Goal: Task Accomplishment & Management: Use online tool/utility

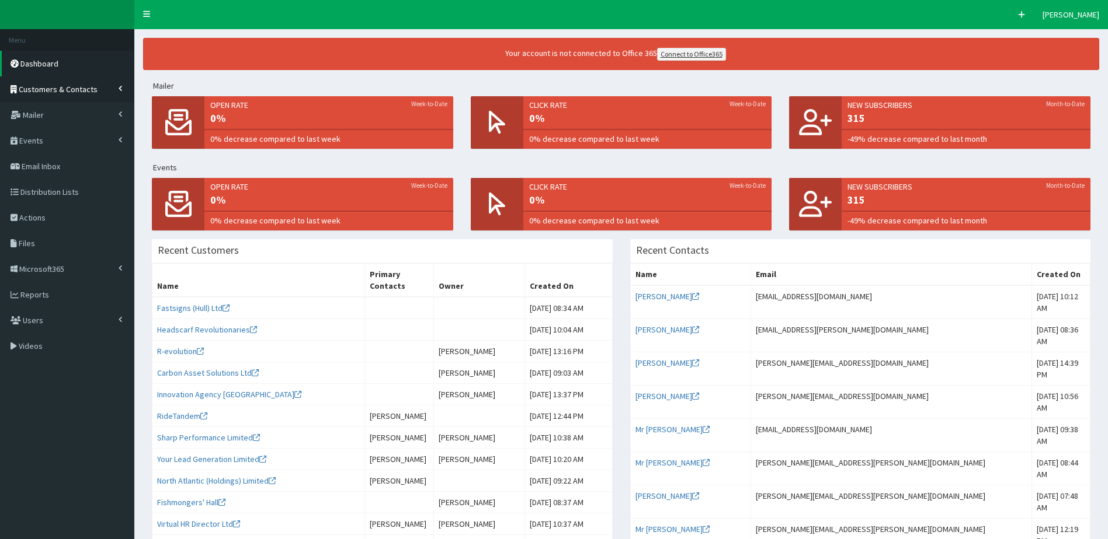
click at [74, 92] on span "Customers & Contacts" at bounding box center [58, 89] width 79 height 11
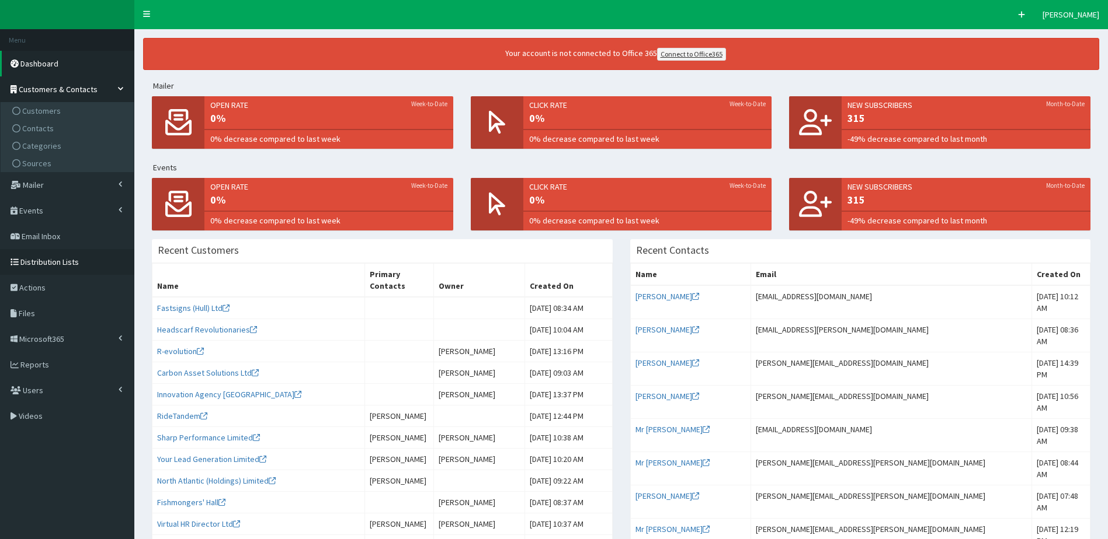
click at [63, 268] on link "Distribution Lists" at bounding box center [67, 262] width 134 height 26
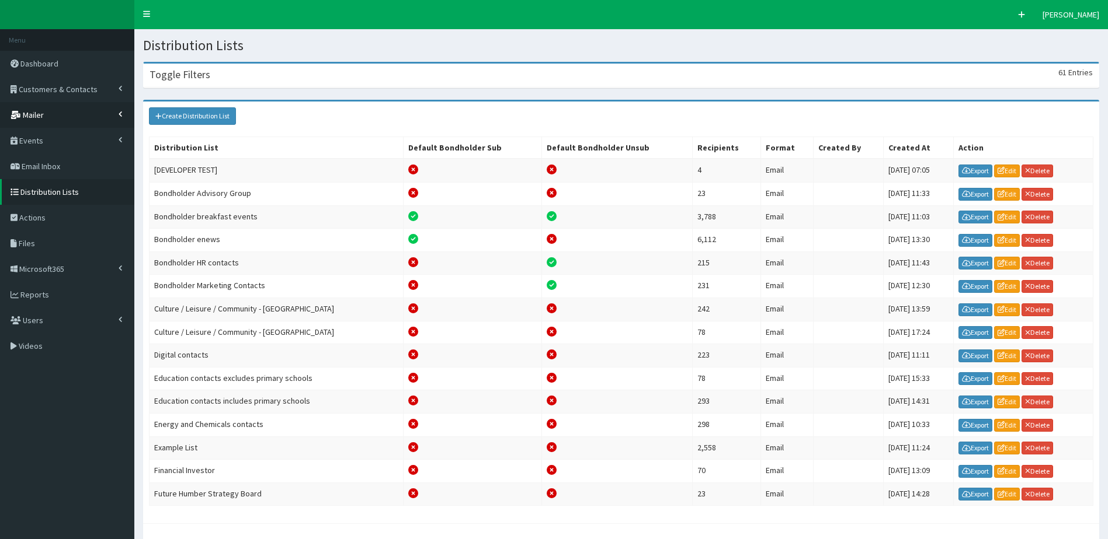
click at [46, 120] on link "Mailer" at bounding box center [67, 115] width 134 height 26
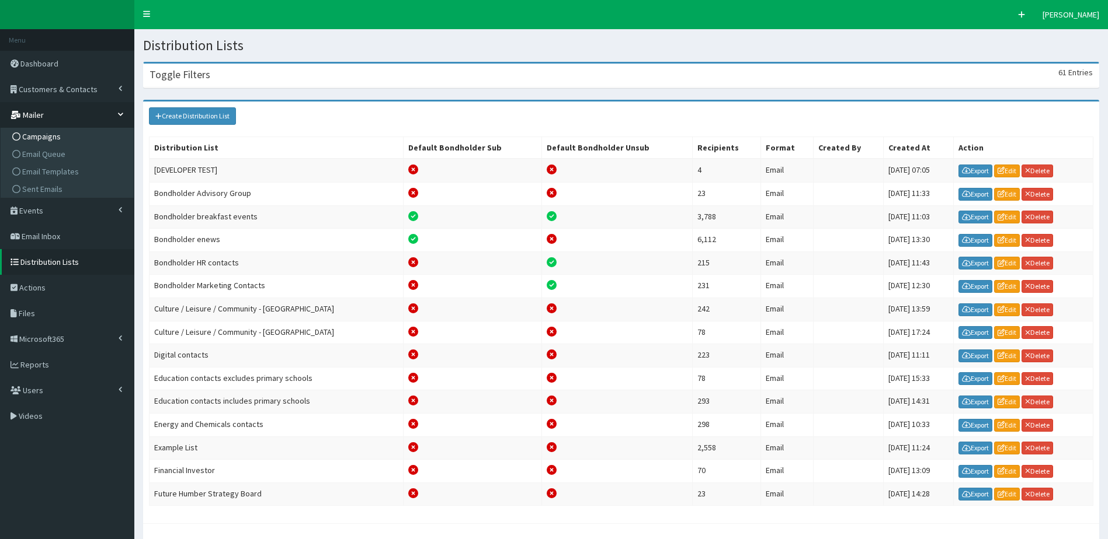
click at [45, 135] on span "Campaigns" at bounding box center [41, 136] width 39 height 11
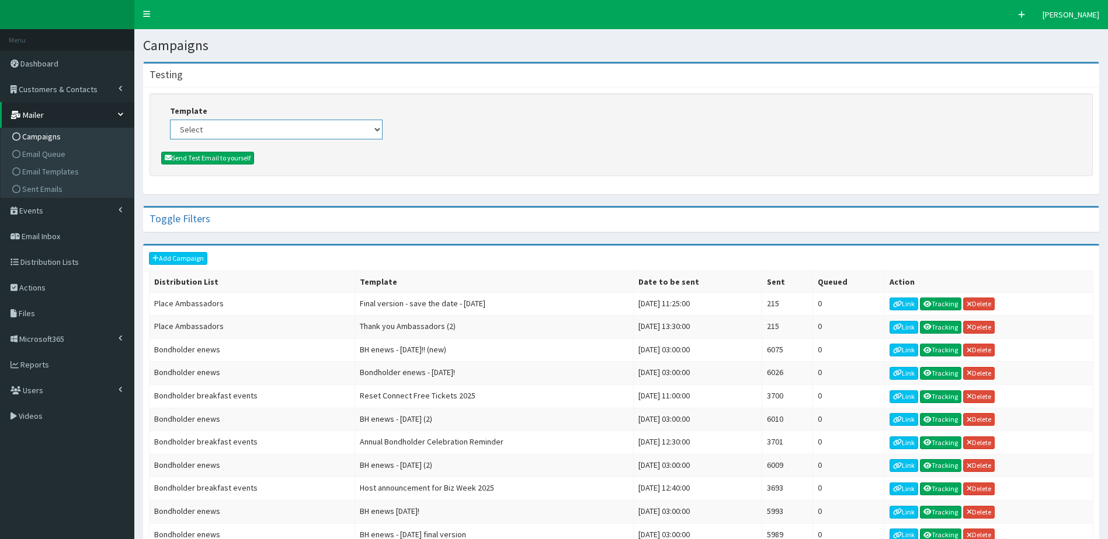
click at [224, 129] on select "Select (Bondholders) Next Generation Event #2: Behind the Scenes @ Paragon Arca…" at bounding box center [276, 130] width 213 height 20
click at [436, 99] on form "Template Select (Bondholders) Next Generation Event #2: Behind the Scenes @ Par…" at bounding box center [620, 134] width 943 height 83
click at [65, 168] on span "Email Templates" at bounding box center [50, 171] width 57 height 11
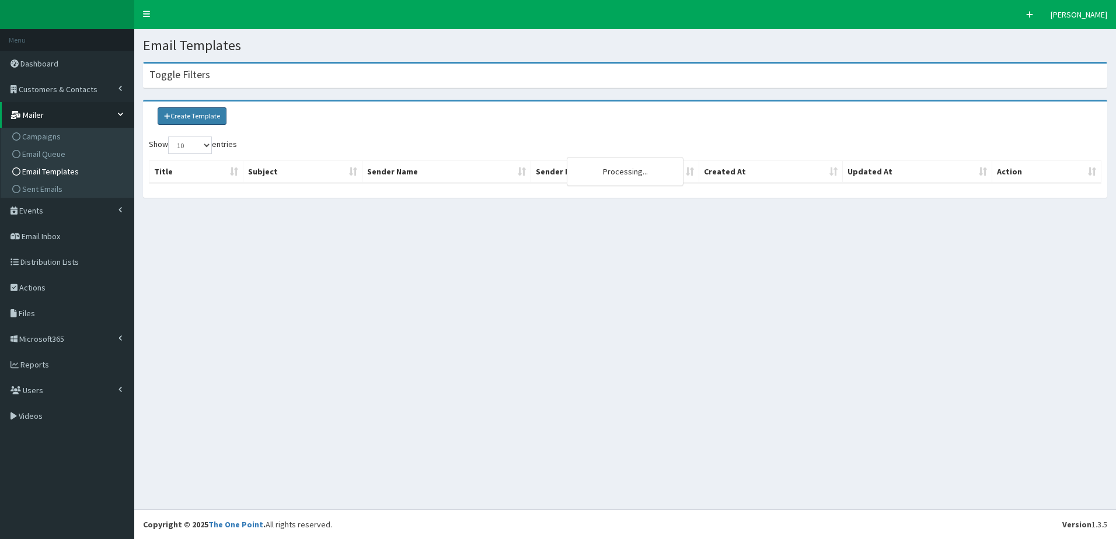
click at [214, 116] on link "Create Template" at bounding box center [192, 116] width 69 height 18
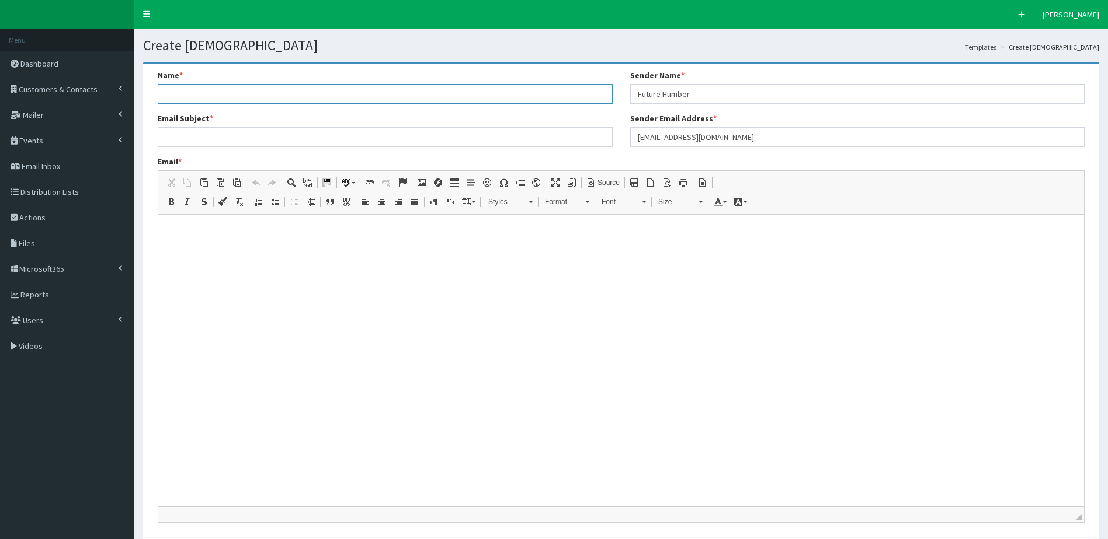
click at [190, 92] on input "Name *" at bounding box center [385, 94] width 455 height 20
type input "Place Ambassadors Thank you"
click at [214, 134] on input "Email Subject *" at bounding box center [385, 137] width 455 height 20
click at [646, 244] on html at bounding box center [620, 229] width 925 height 29
click at [611, 185] on span "Source" at bounding box center [608, 183] width 24 height 10
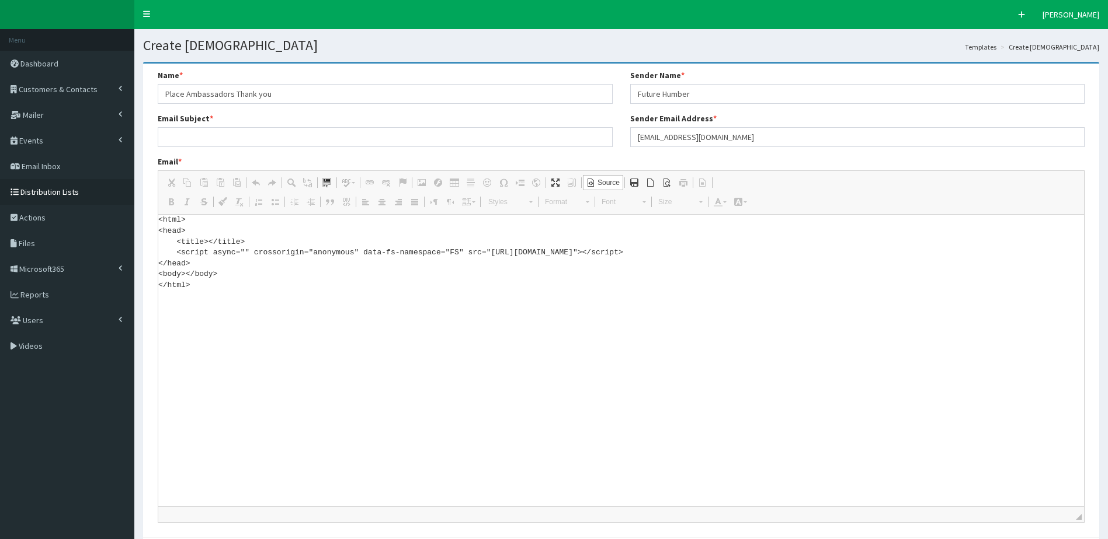
drag, startPoint x: 198, startPoint y: 284, endPoint x: 116, endPoint y: 201, distance: 116.4
click at [116, 201] on div "F Pr \Toggle navigation Quick Create [PERSON_NAME] [PERSON_NAME] Member since […" at bounding box center [554, 310] width 1108 height 620
paste textarea "!DOCTYPE html> <html xmlns:v="urn:schemas-microsoft-com:vml" xmlns:o="urn:schem…"
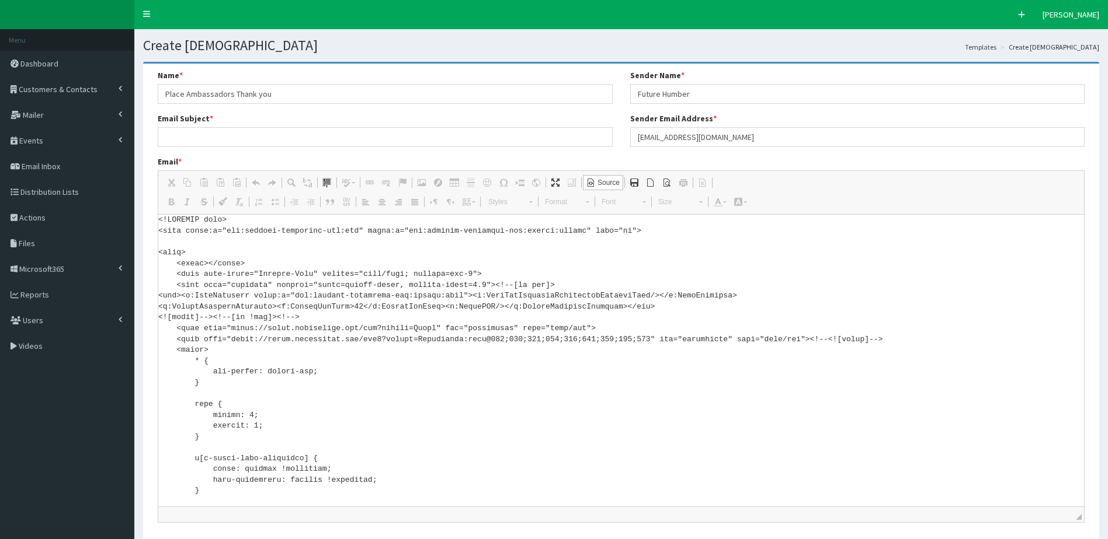
scroll to position [6914, 0]
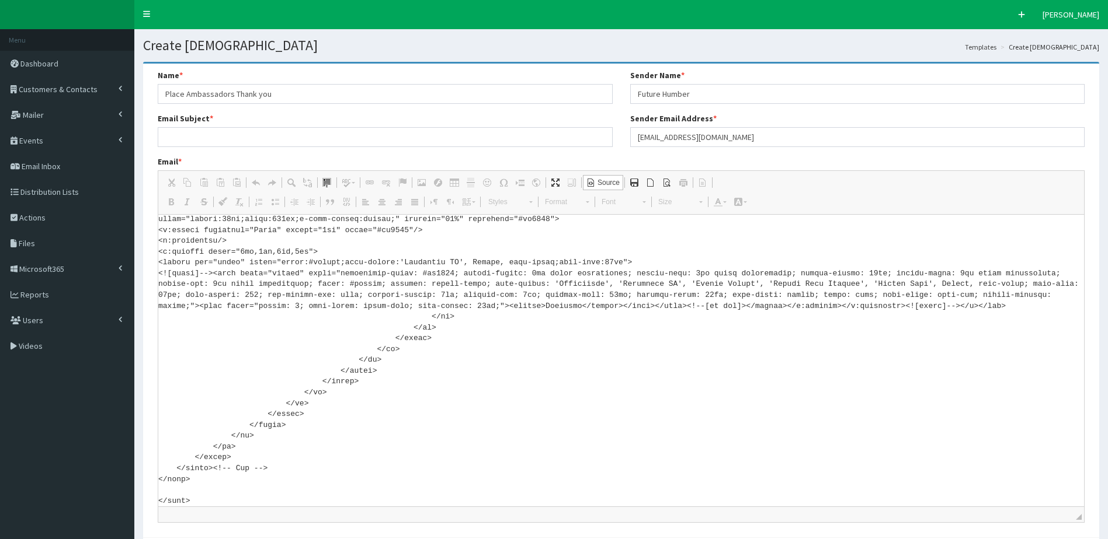
type textarea "<!DOCTYPE html> <html xmlns:v="urn:schemas-microsoft-com:vml" xmlns:o="urn:sche…"
click at [210, 149] on div "Name * Place Ambassadors Thank you Email Subject *" at bounding box center [385, 112] width 472 height 86
drag, startPoint x: 203, startPoint y: 138, endPoint x: 102, endPoint y: 178, distance: 108.5
click at [203, 138] on input "Email Subject *" at bounding box center [385, 137] width 455 height 20
click at [180, 133] on input "Email Subject *" at bounding box center [385, 137] width 455 height 20
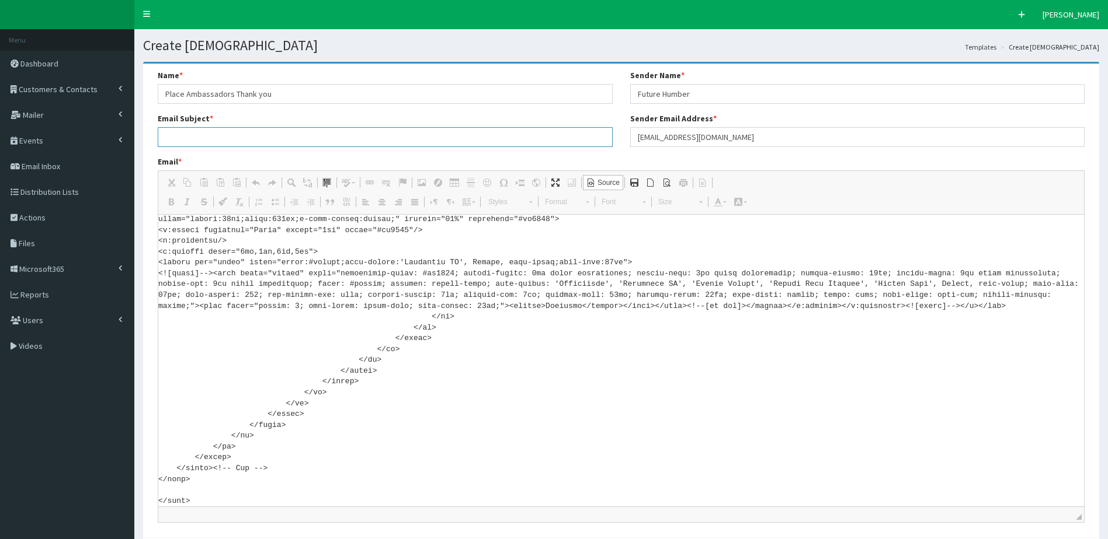
paste input "One Humber, One Vision, Over 200 Voices: Humber’s Place Movement Gains Ground"
type input "One Humber, One Vision, Over 200 Voices: Humber’s Place Movement Gains Ground"
click at [739, 114] on div "Sender Email Address * [EMAIL_ADDRESS][DOMAIN_NAME]" at bounding box center [857, 130] width 455 height 34
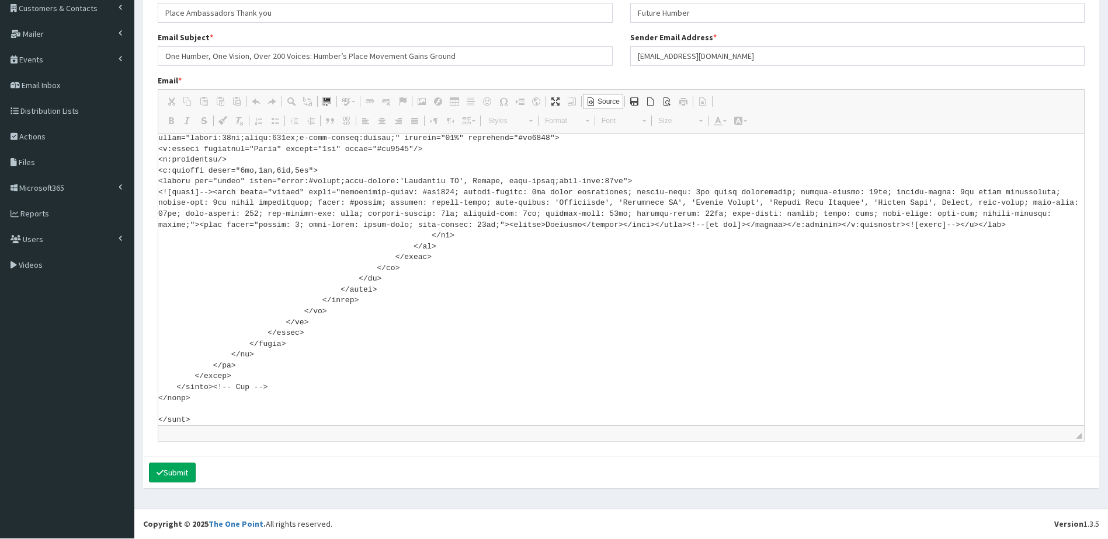
scroll to position [6926, 0]
click at [180, 465] on button "Submit" at bounding box center [172, 473] width 47 height 20
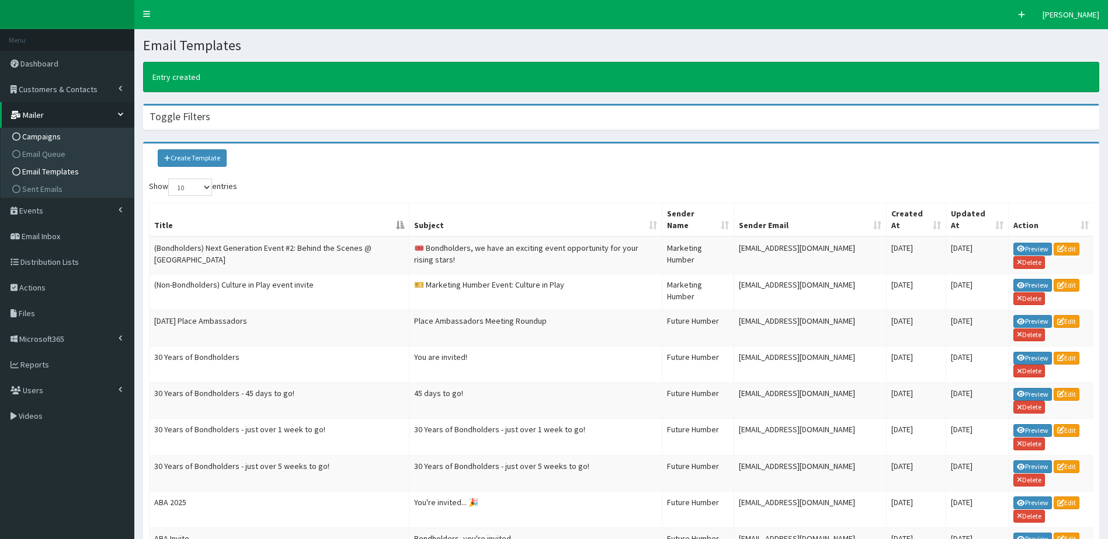
click at [50, 137] on span "Campaigns" at bounding box center [41, 136] width 39 height 11
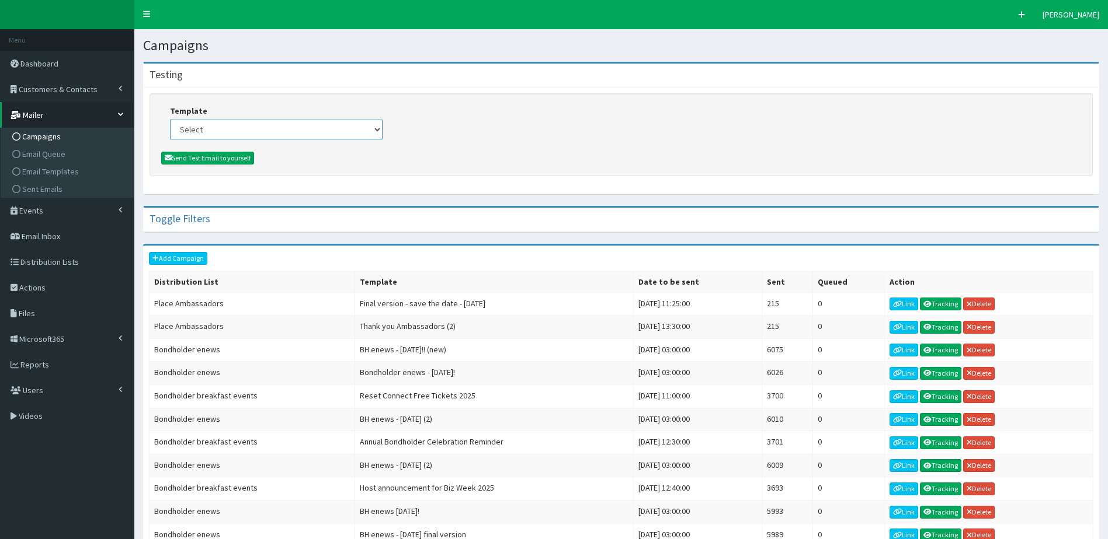
click at [222, 130] on select "Select (Bondholders) Next Generation Event #2: Behind the Scenes @ Paragon Arca…" at bounding box center [276, 130] width 213 height 20
select select "426"
click at [170, 120] on select "Select (Bondholders) Next Generation Event #2: Behind the Scenes @ Paragon Arca…" at bounding box center [276, 130] width 213 height 20
click at [222, 158] on button "Send Test Email to yourself" at bounding box center [207, 158] width 93 height 13
